Goal: Transaction & Acquisition: Book appointment/travel/reservation

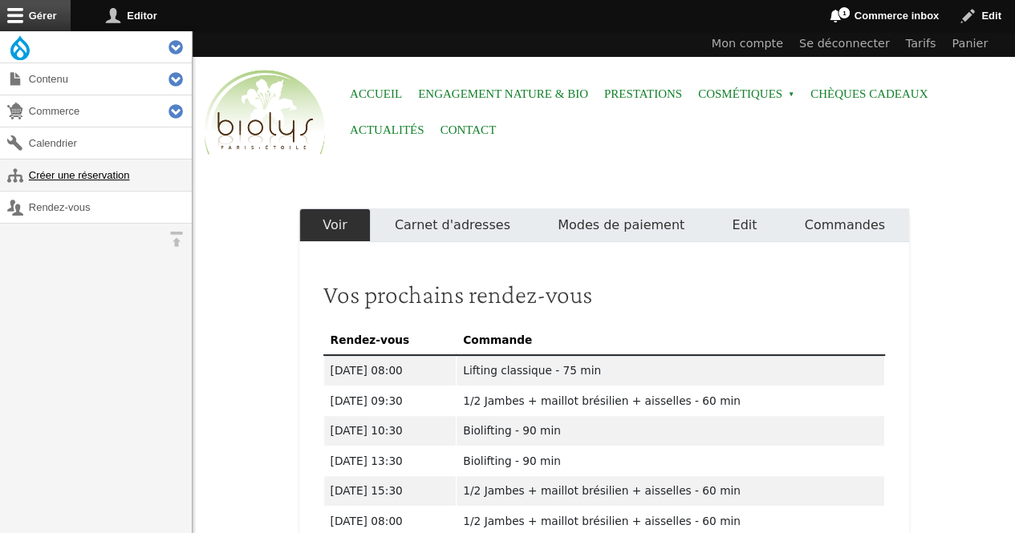
click at [120, 180] on link "Créer une réservation" at bounding box center [96, 175] width 192 height 31
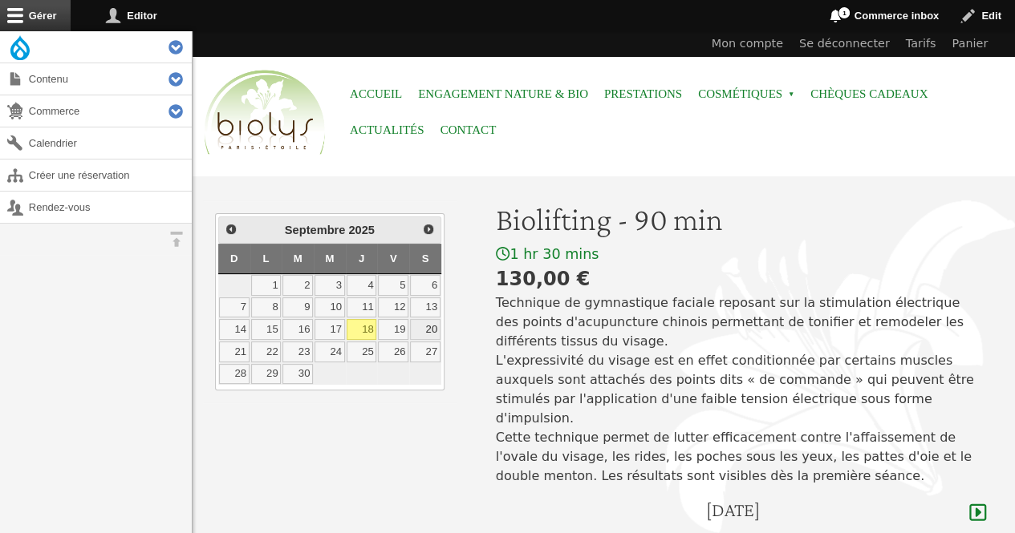
click at [432, 326] on link "20" at bounding box center [425, 329] width 30 height 21
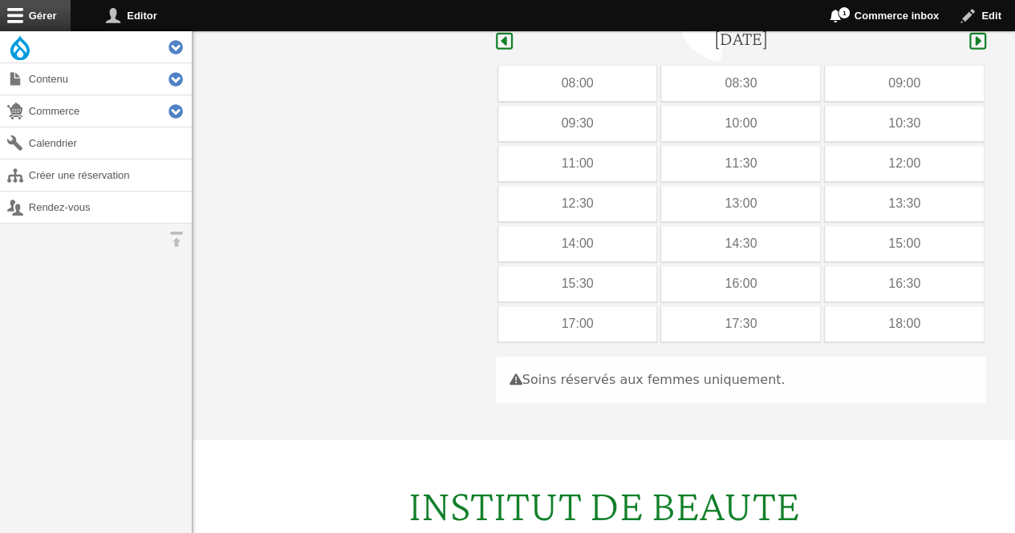
scroll to position [479, 0]
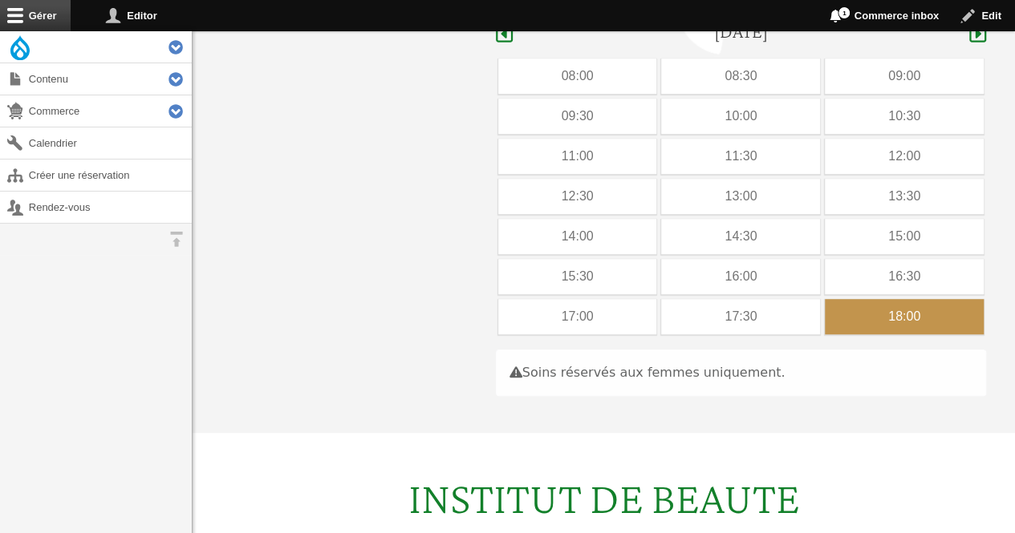
click at [881, 299] on div "18:00" at bounding box center [904, 316] width 159 height 35
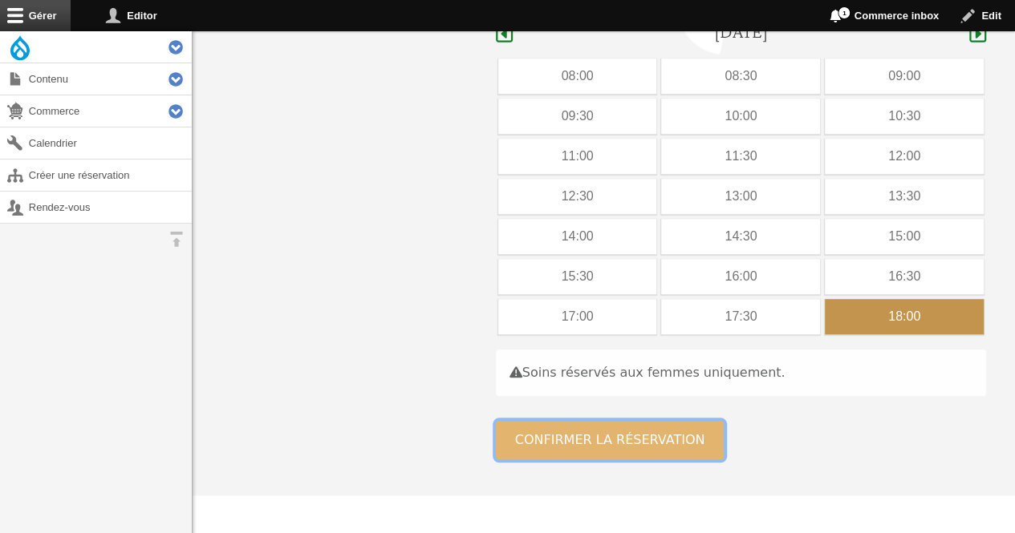
click at [581, 426] on button "Confirmer la réservation" at bounding box center [610, 440] width 229 height 38
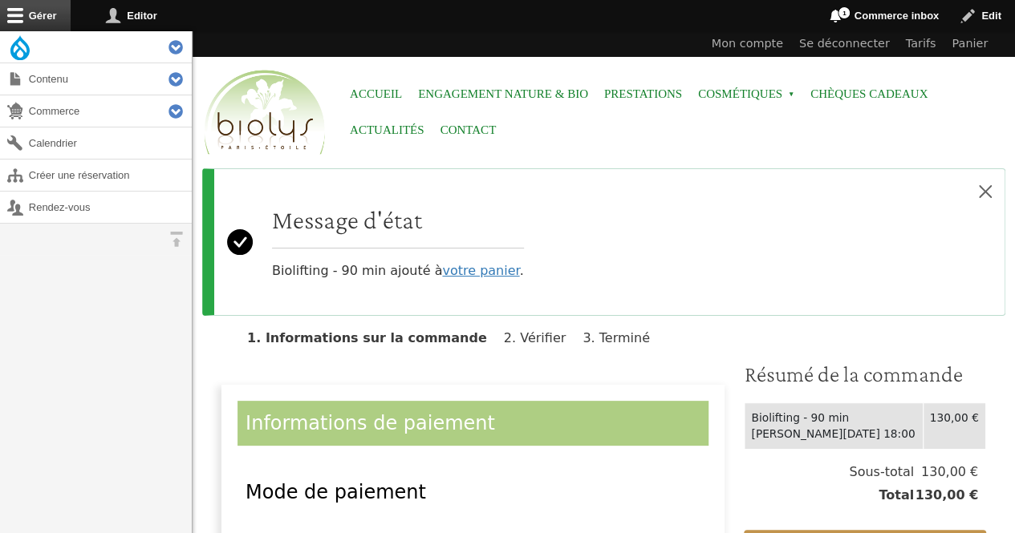
scroll to position [261, 0]
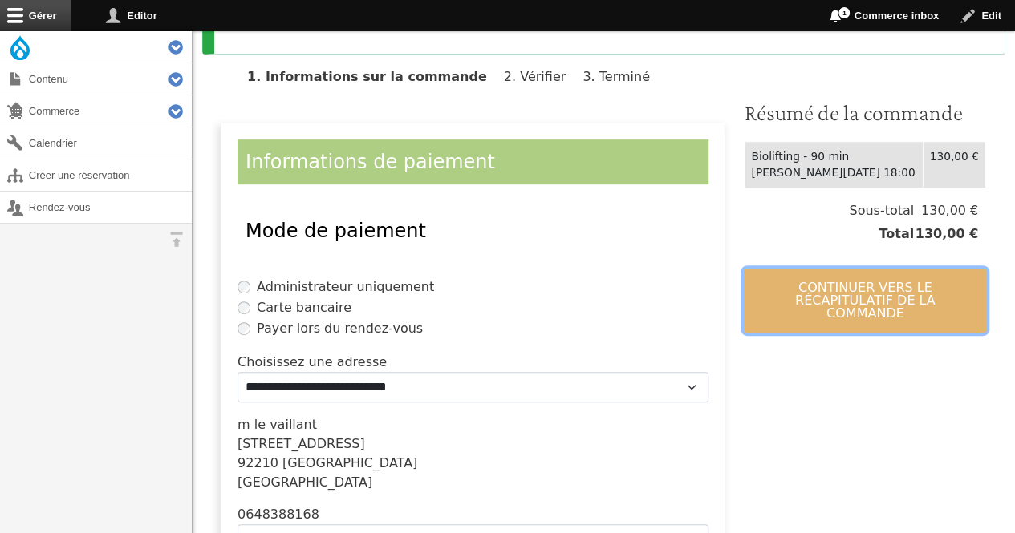
click at [868, 280] on button "Continuer vers le récapitulatif de la commande" at bounding box center [865, 301] width 242 height 64
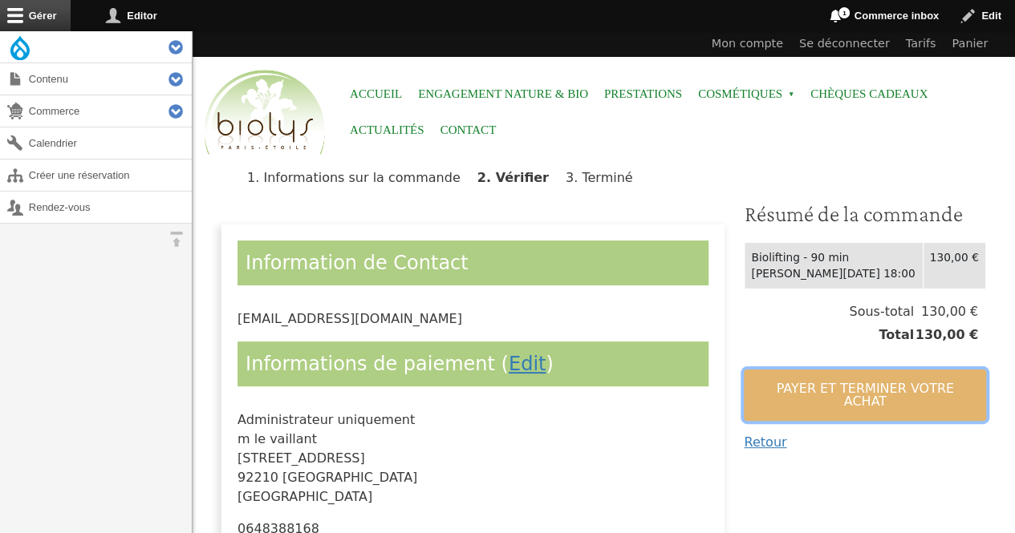
click at [813, 385] on button "Payer et terminer votre achat" at bounding box center [865, 395] width 242 height 51
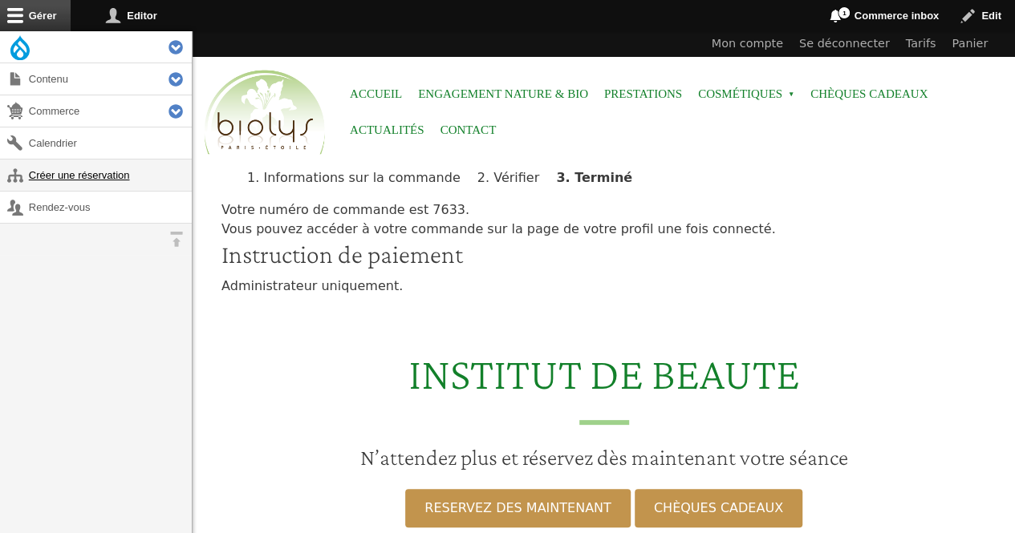
click at [133, 173] on link "Créer une réservation" at bounding box center [96, 175] width 192 height 31
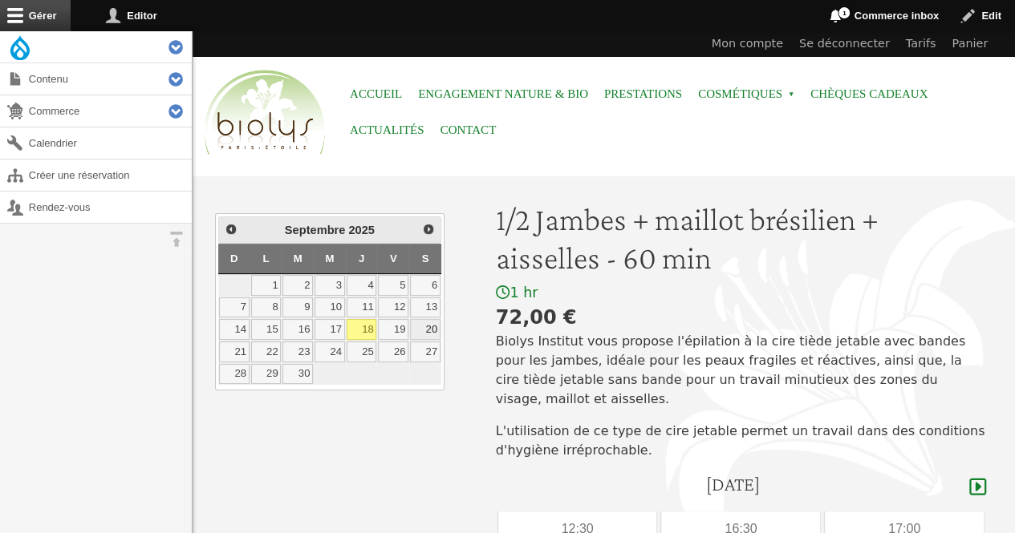
click at [429, 328] on link "20" at bounding box center [425, 329] width 30 height 21
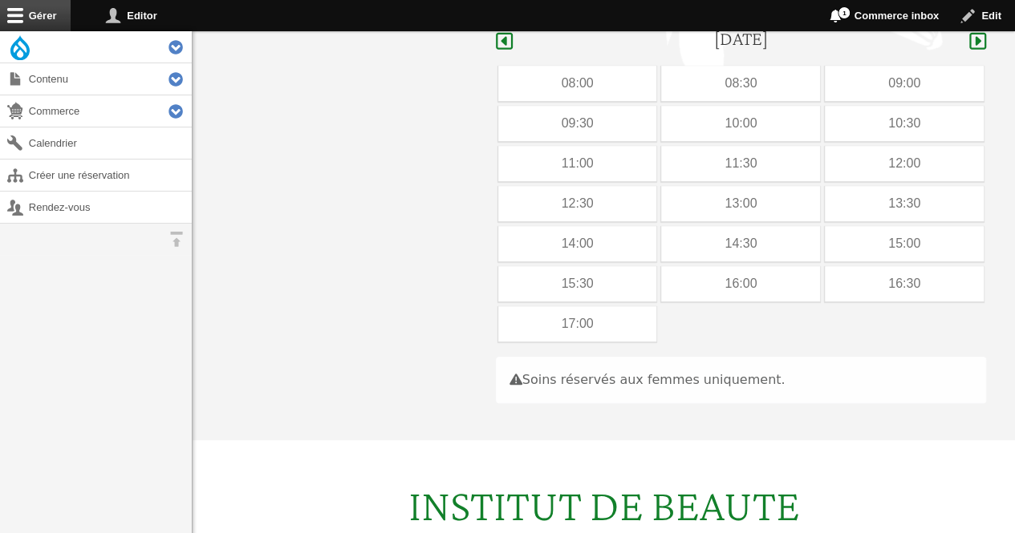
scroll to position [453, 0]
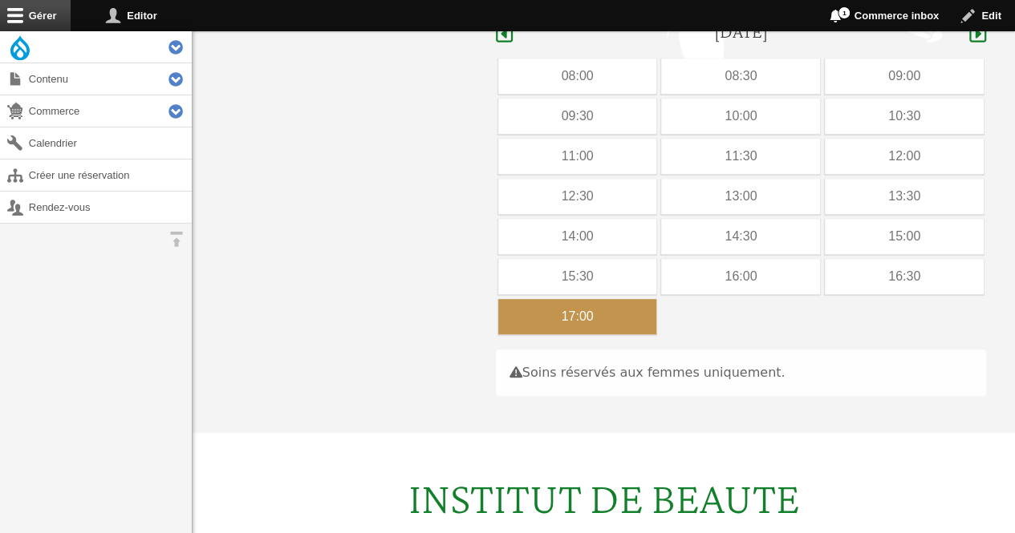
click at [590, 301] on div "17:00" at bounding box center [577, 316] width 159 height 35
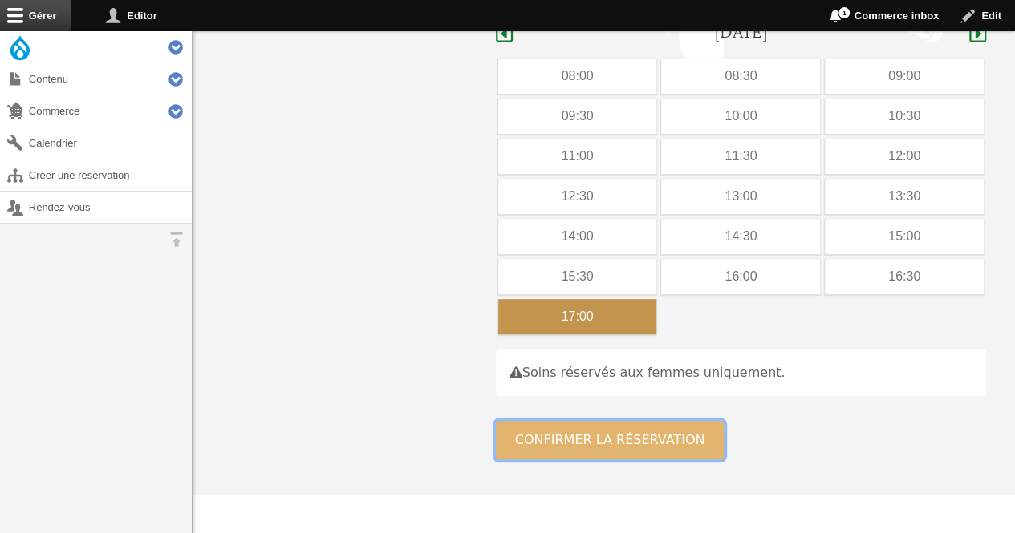
click at [567, 423] on button "Confirmer la réservation" at bounding box center [610, 440] width 229 height 38
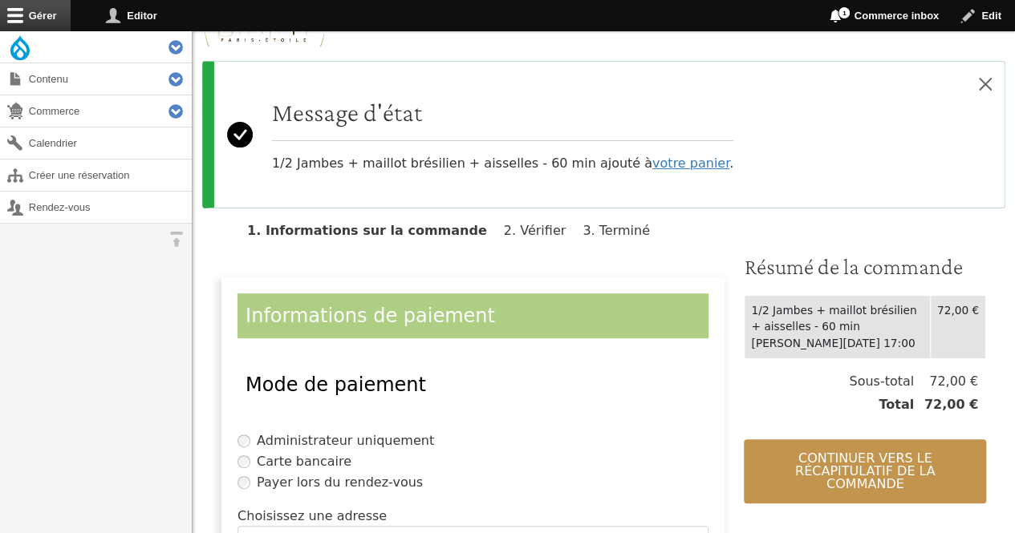
scroll to position [144, 0]
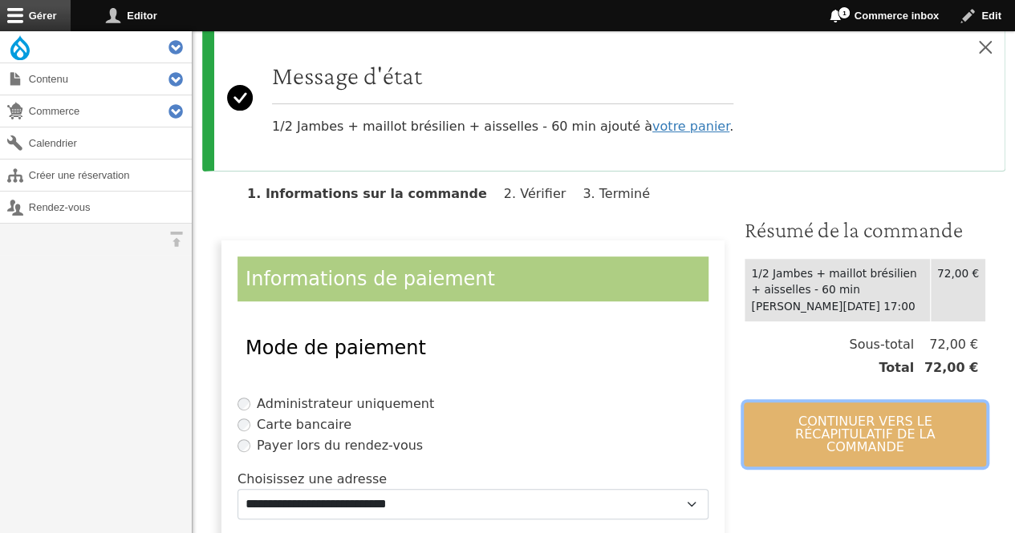
click at [821, 437] on button "Continuer vers le récapitulatif de la commande" at bounding box center [865, 435] width 242 height 64
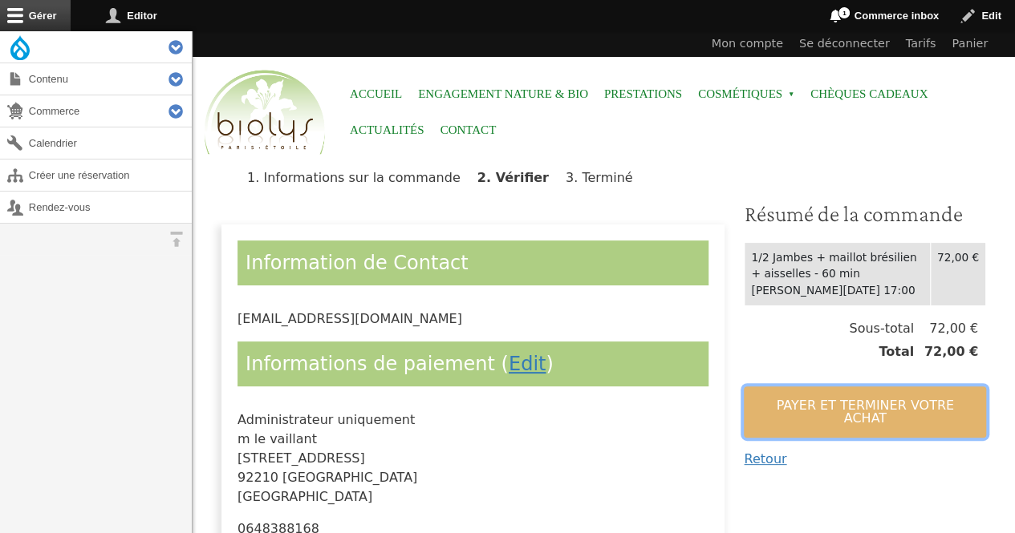
click at [810, 403] on button "Payer et terminer votre achat" at bounding box center [865, 412] width 242 height 51
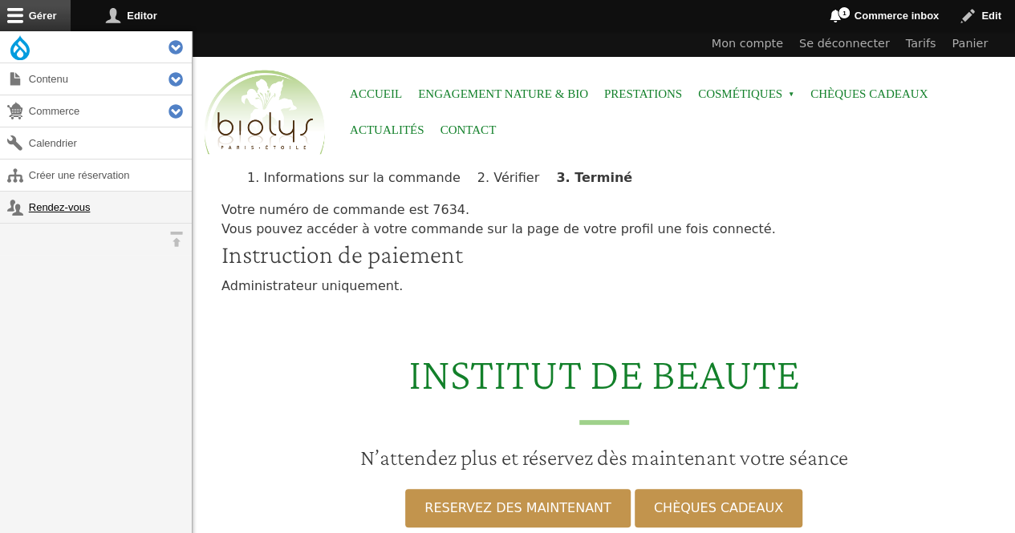
click at [73, 205] on link "Rendez-vous" at bounding box center [96, 207] width 192 height 31
